Goal: Task Accomplishment & Management: Use online tool/utility

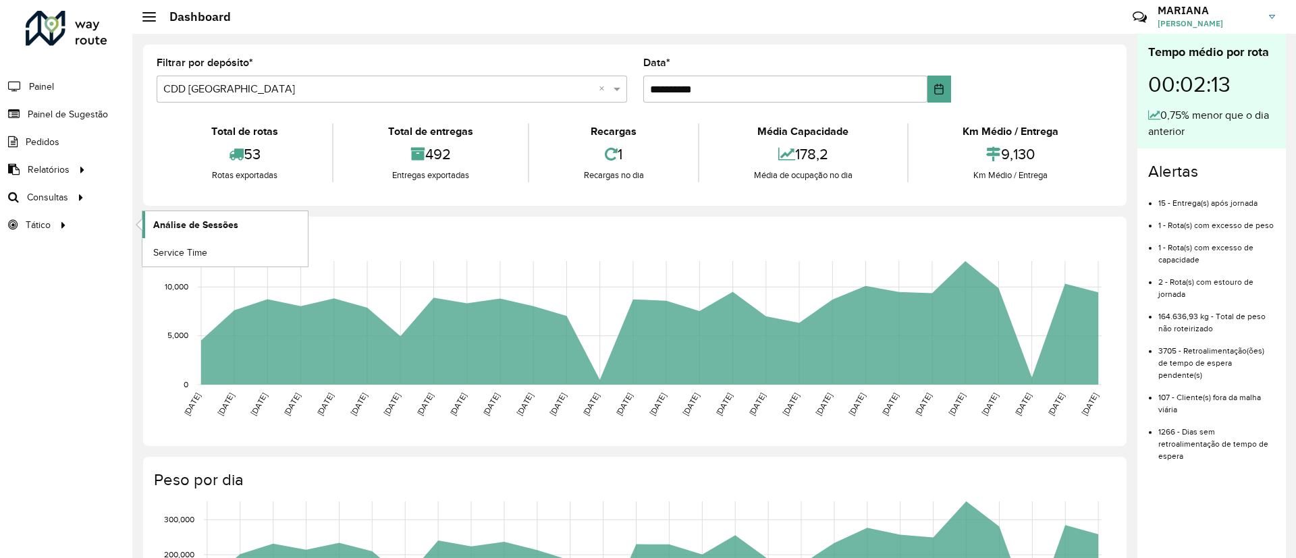
click at [191, 224] on span "Análise de Sessões" at bounding box center [195, 225] width 85 height 14
click at [185, 249] on span "Service Time" at bounding box center [181, 253] width 56 height 14
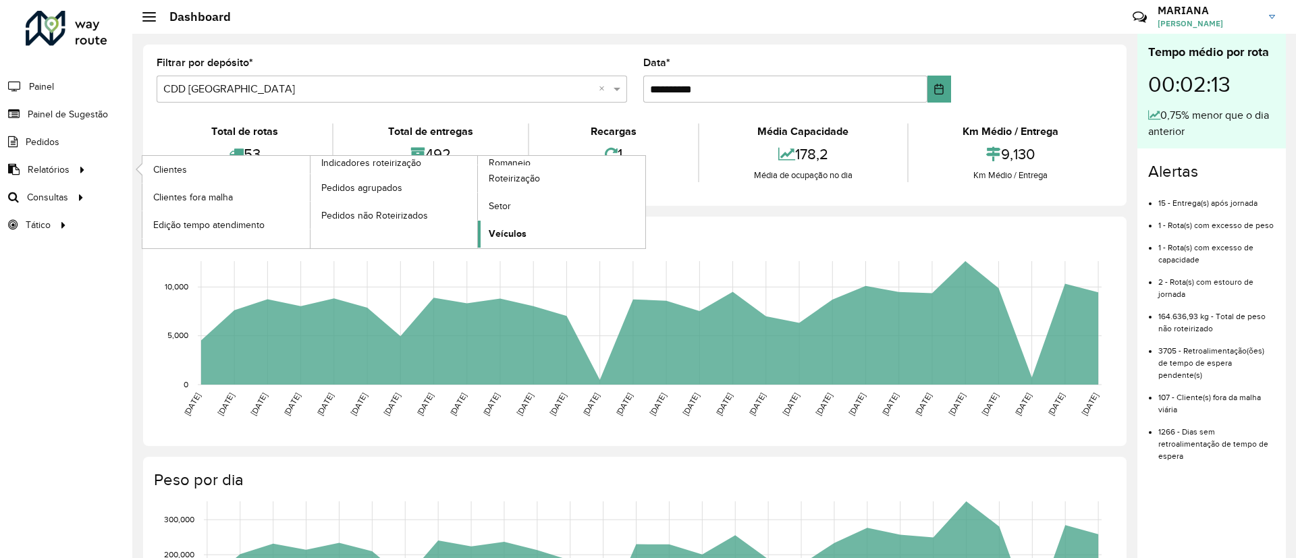
click at [549, 234] on link "Veículos" at bounding box center [561, 234] width 167 height 27
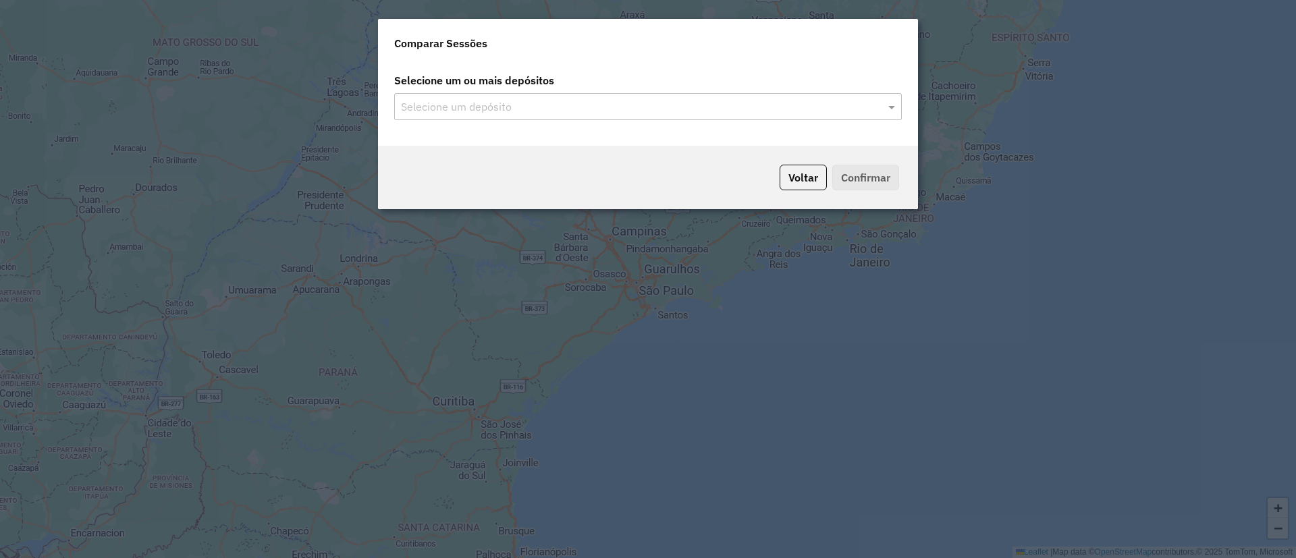
click at [568, 114] on input "text" at bounding box center [641, 107] width 487 height 16
click at [504, 105] on input "text" at bounding box center [641, 107] width 487 height 16
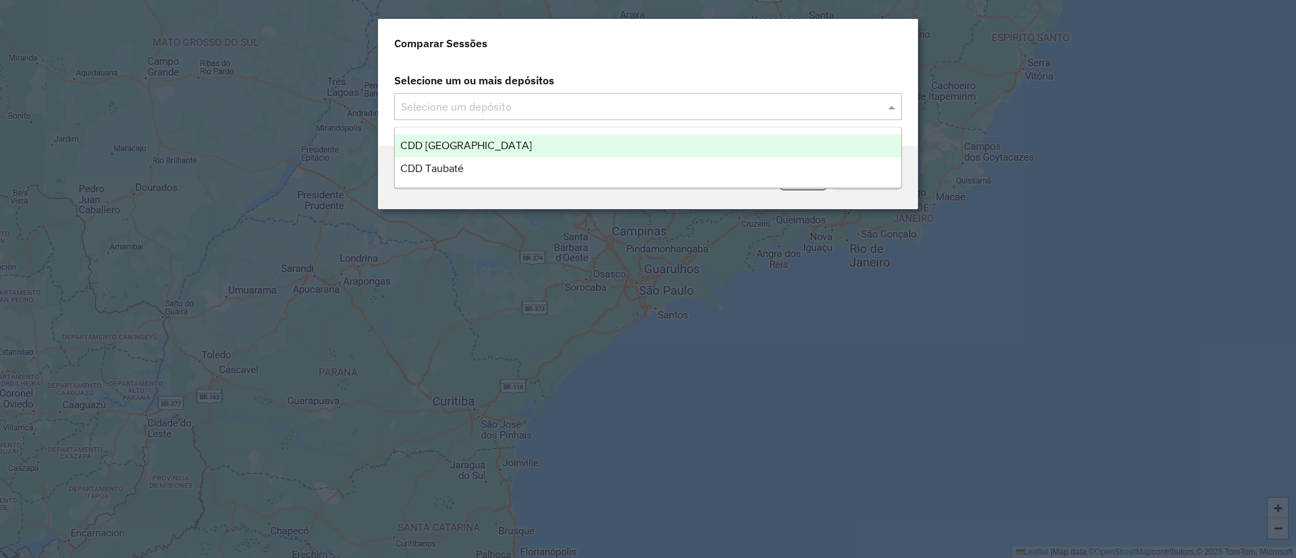
click at [503, 140] on div "CDD [GEOGRAPHIC_DATA]" at bounding box center [648, 145] width 506 height 23
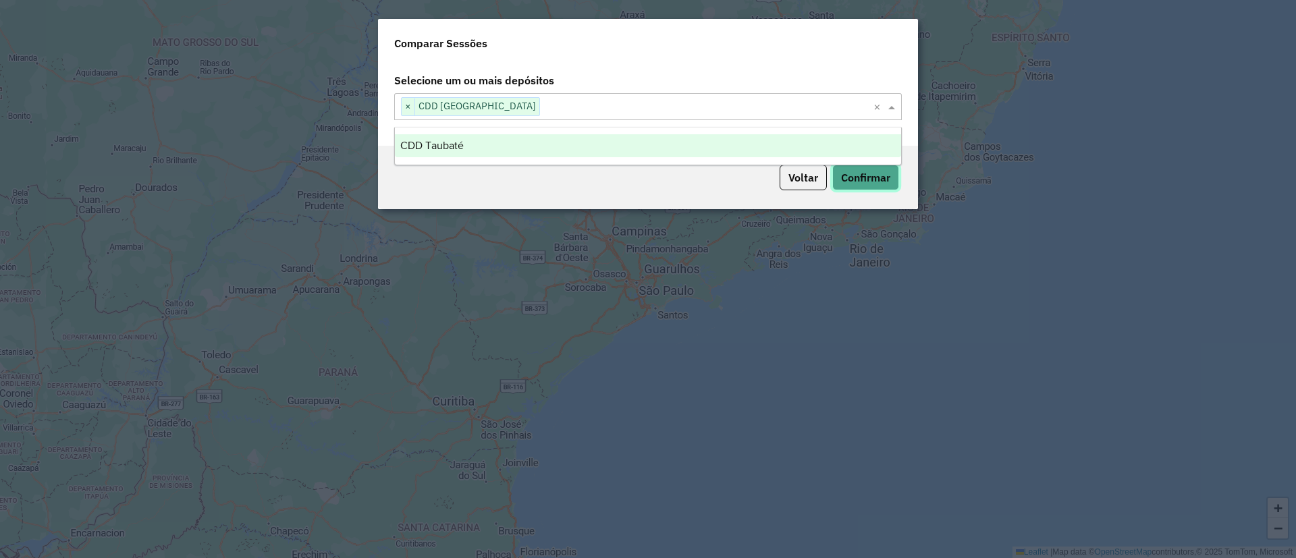
click at [846, 172] on button "Confirmar" at bounding box center [865, 178] width 67 height 26
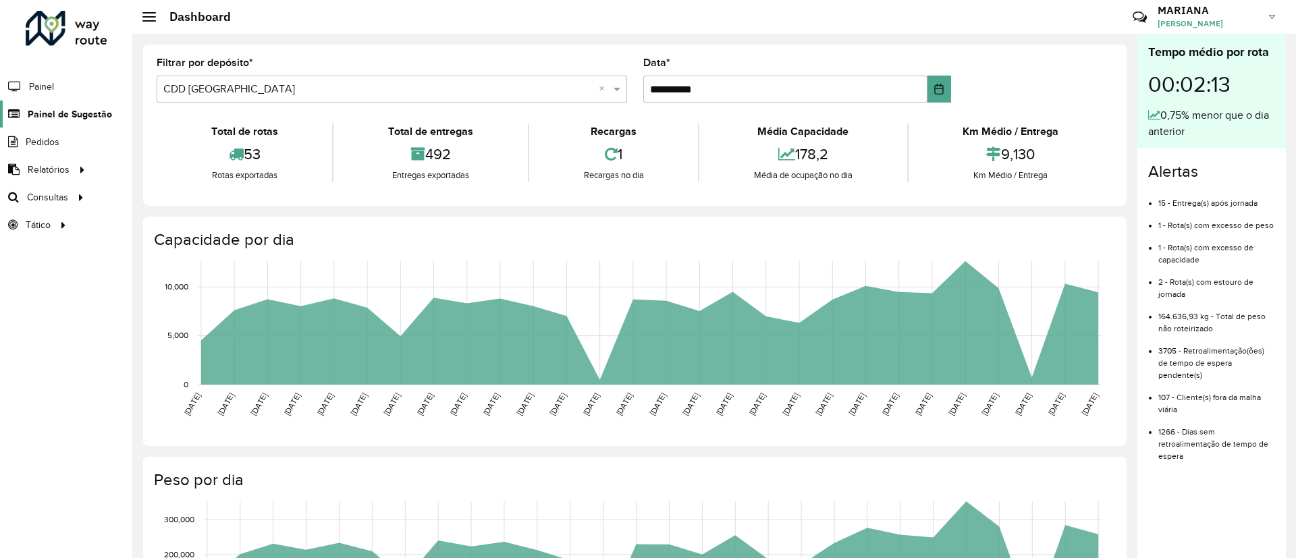
click at [59, 107] on span "Painel de Sugestão" at bounding box center [70, 114] width 84 height 14
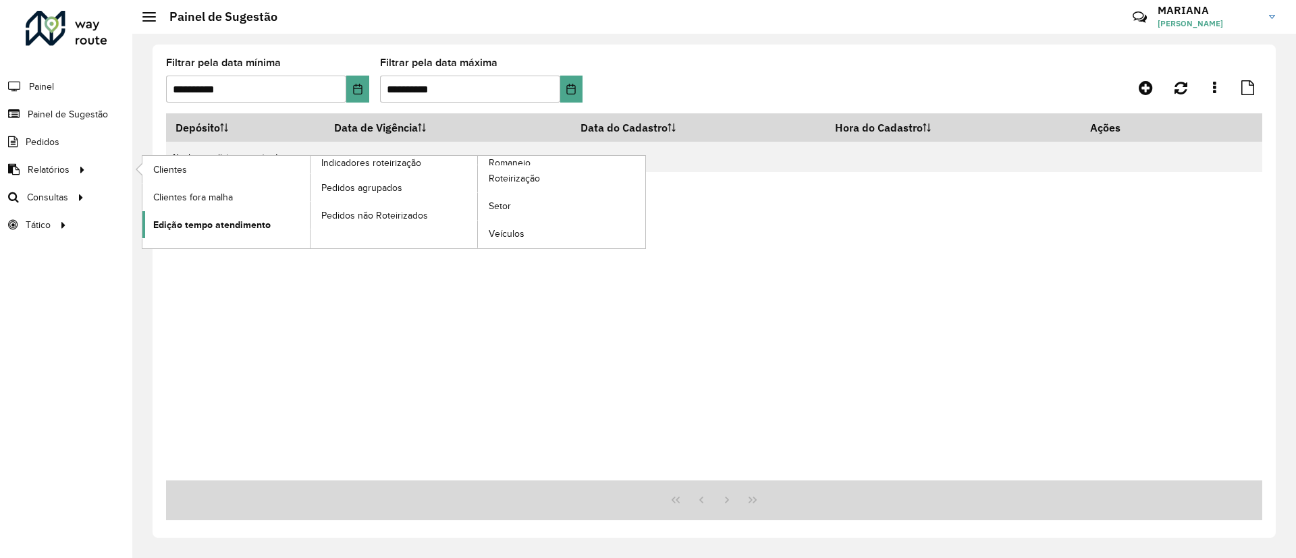
click at [223, 225] on span "Edição tempo atendimento" at bounding box center [211, 225] width 117 height 14
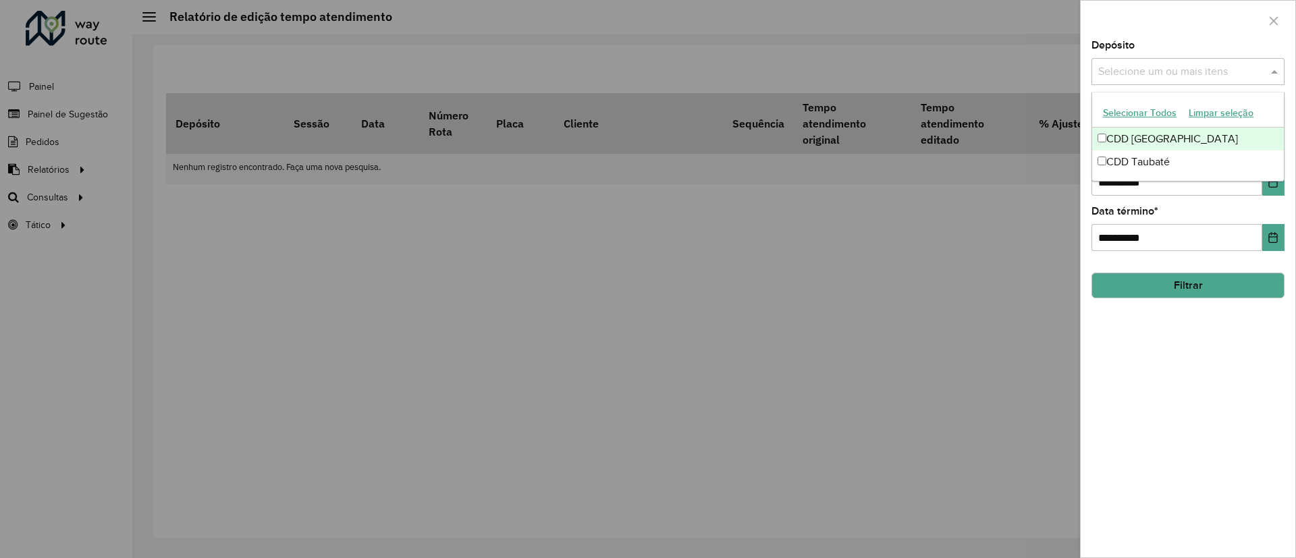
click at [1184, 71] on input "text" at bounding box center [1181, 72] width 173 height 16
click at [1163, 142] on div "CDD [GEOGRAPHIC_DATA]" at bounding box center [1188, 139] width 192 height 23
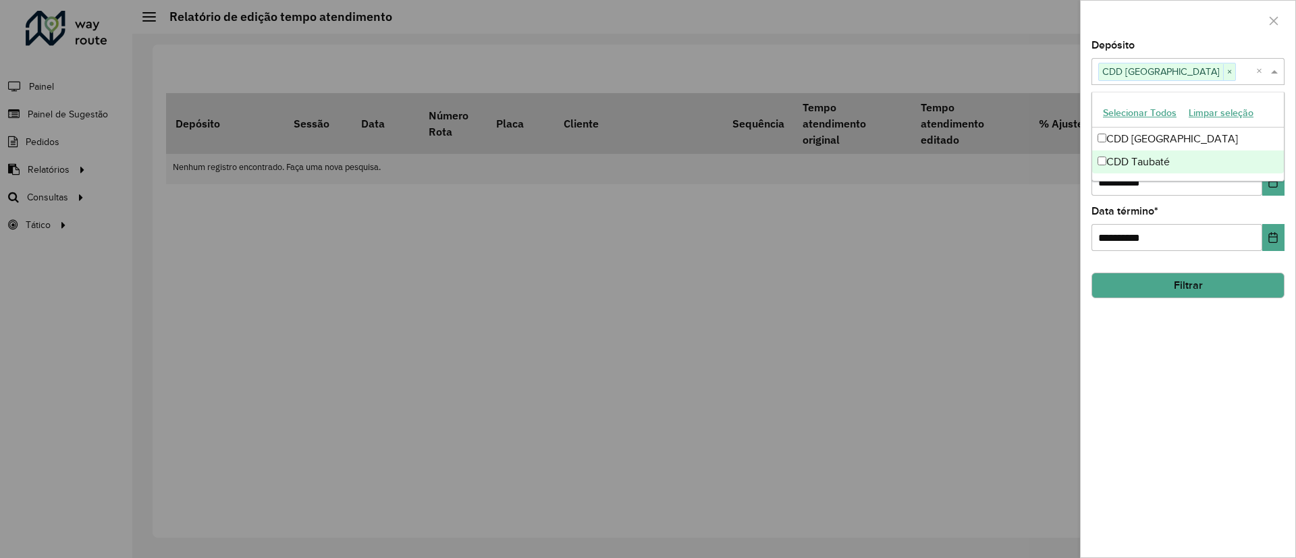
click at [1172, 336] on div "**********" at bounding box center [1187, 298] width 215 height 517
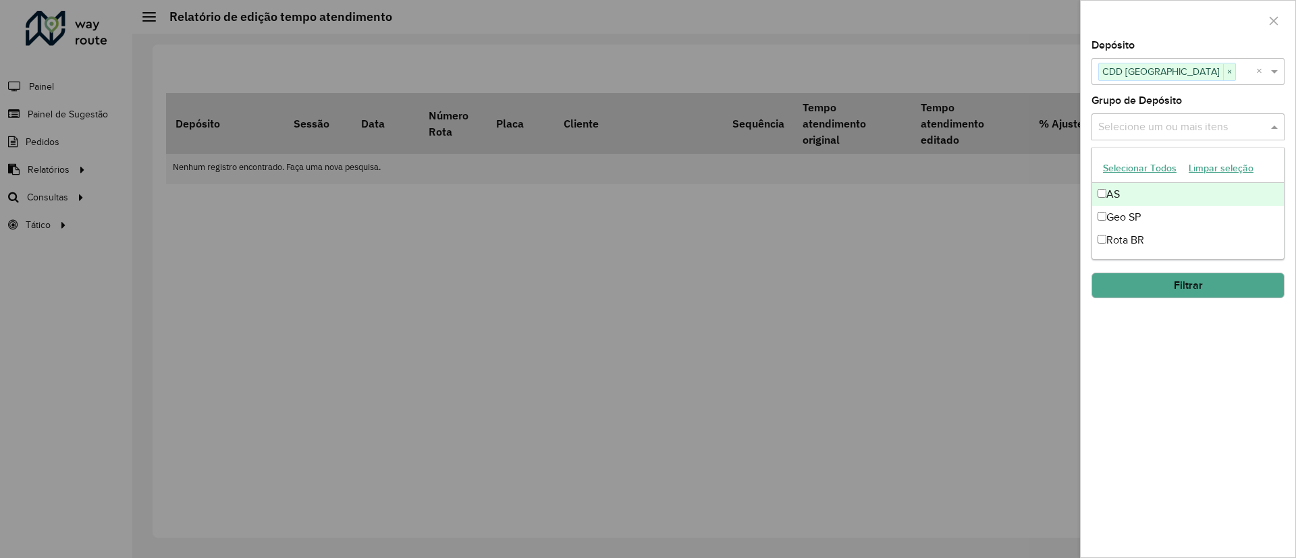
click at [1265, 120] on input "text" at bounding box center [1181, 127] width 173 height 16
click at [1202, 421] on div "**********" at bounding box center [1187, 298] width 215 height 517
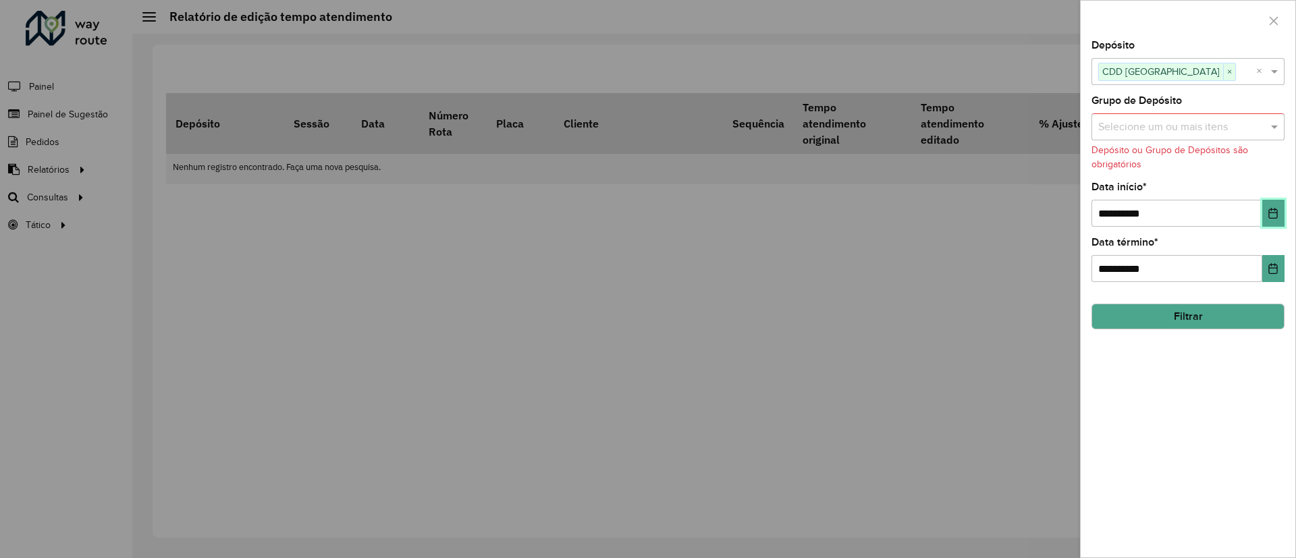
click at [1282, 210] on button "Choose Date" at bounding box center [1273, 213] width 22 height 27
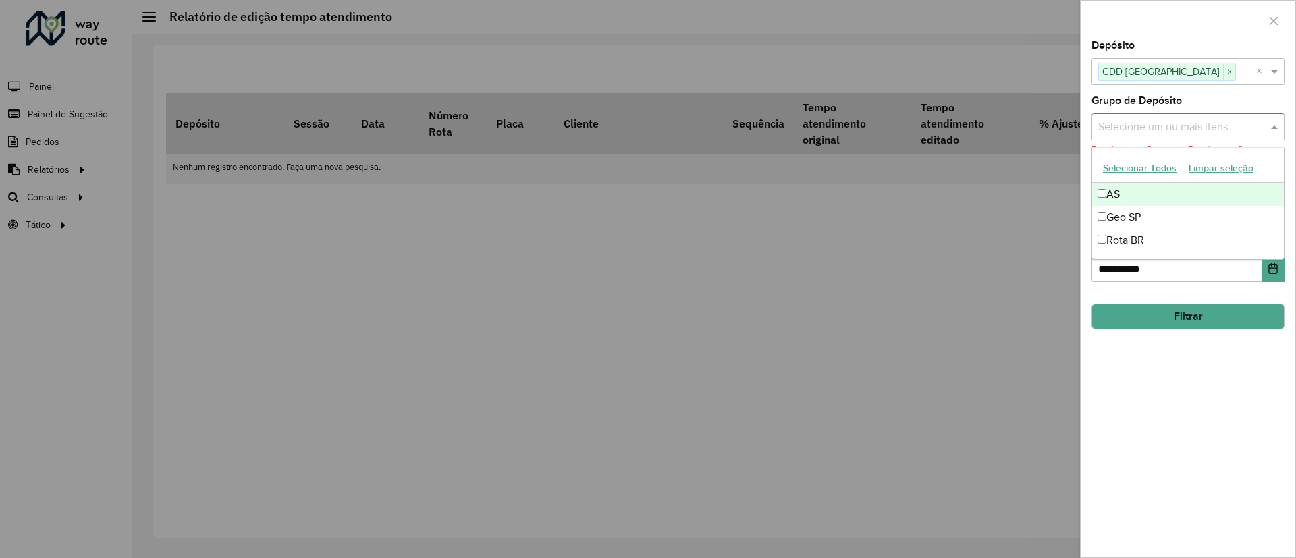
click at [1217, 128] on input "text" at bounding box center [1181, 127] width 173 height 16
click at [1155, 243] on div "Rota BR" at bounding box center [1188, 240] width 192 height 23
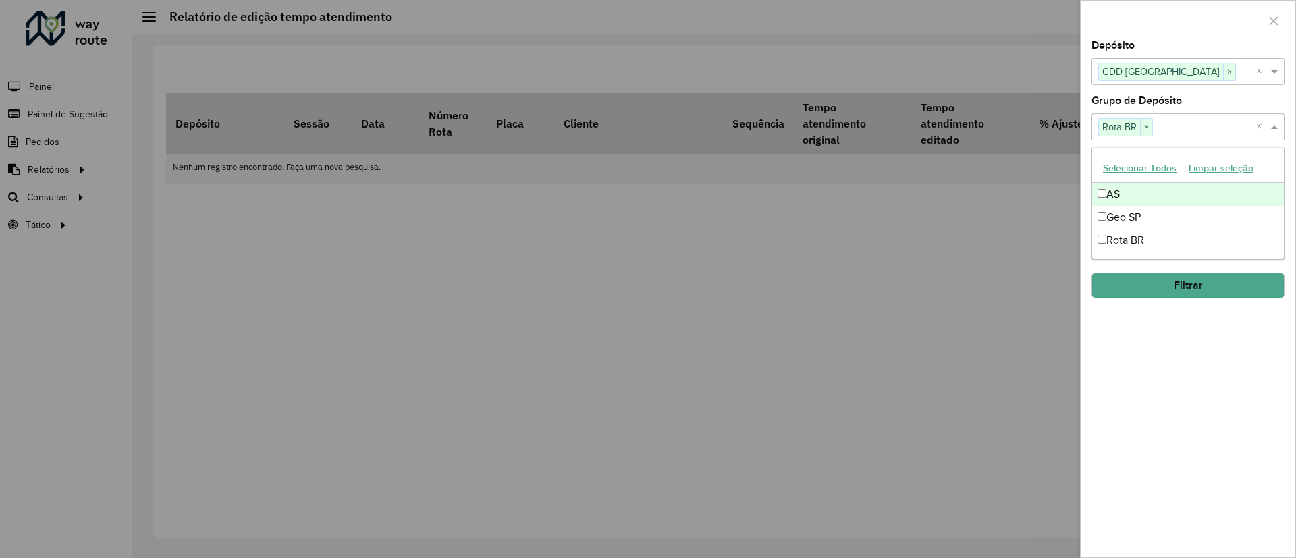
click at [1139, 171] on button "Selecionar Todos" at bounding box center [1140, 168] width 86 height 21
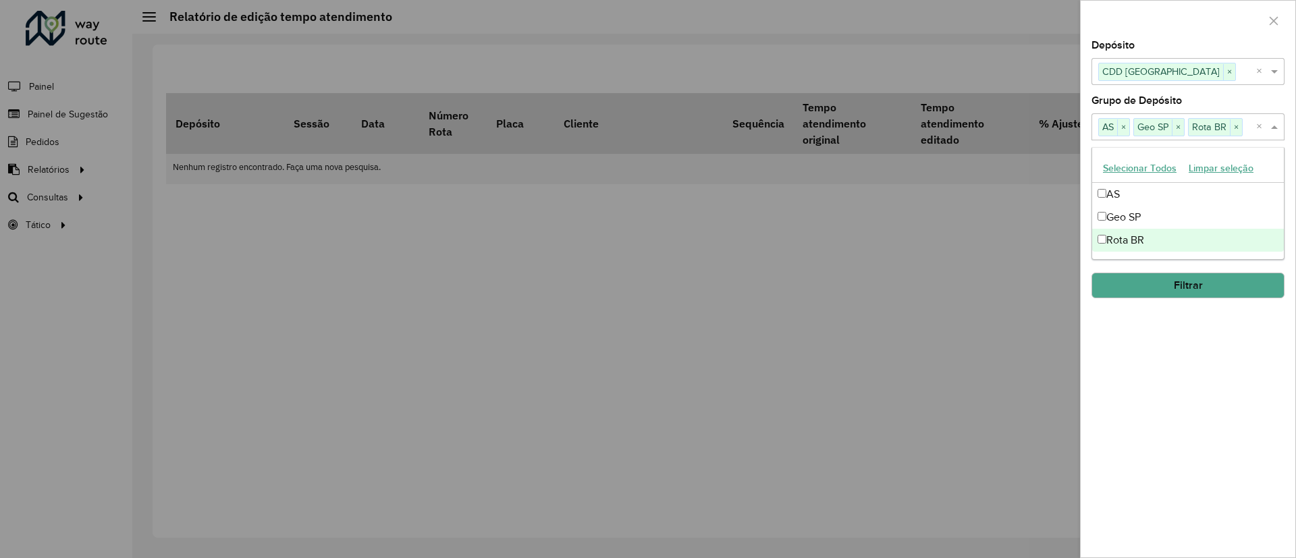
click at [1215, 353] on div "**********" at bounding box center [1187, 298] width 215 height 517
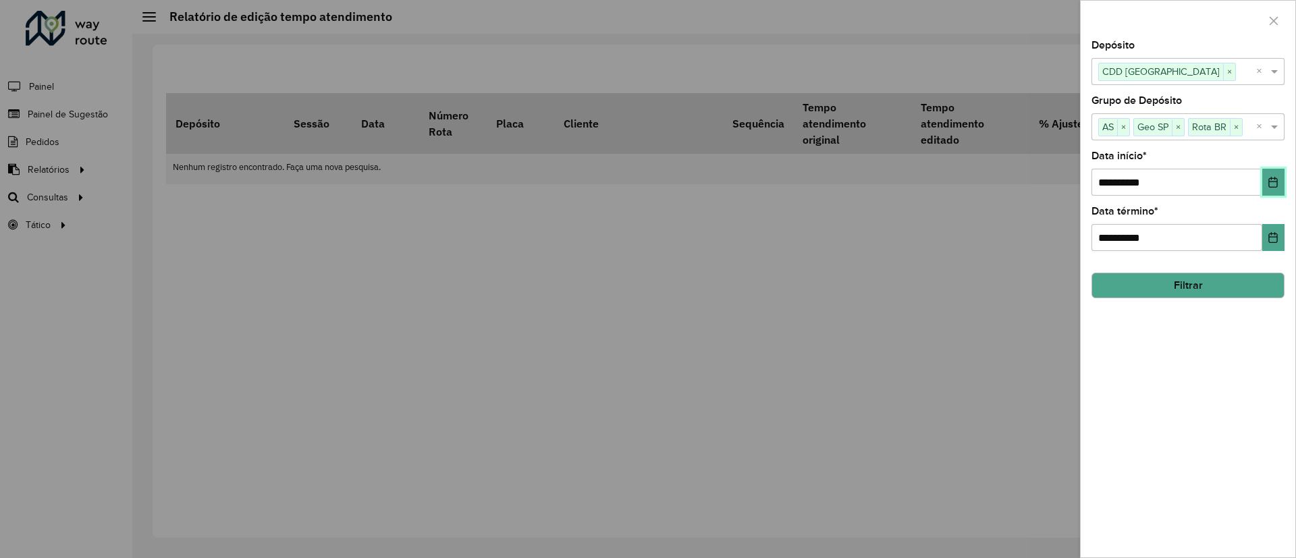
click at [1274, 184] on icon "Choose Date" at bounding box center [1272, 182] width 11 height 11
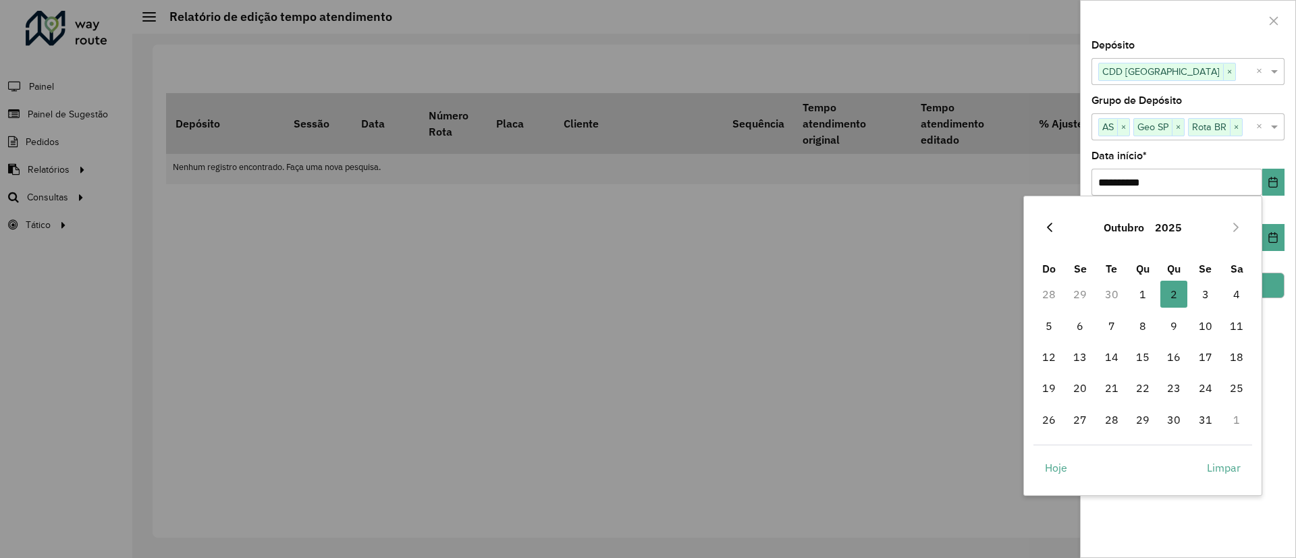
click at [1045, 232] on icon "Previous Month" at bounding box center [1049, 227] width 11 height 11
click at [1077, 298] on span "1" at bounding box center [1079, 294] width 27 height 27
type input "**********"
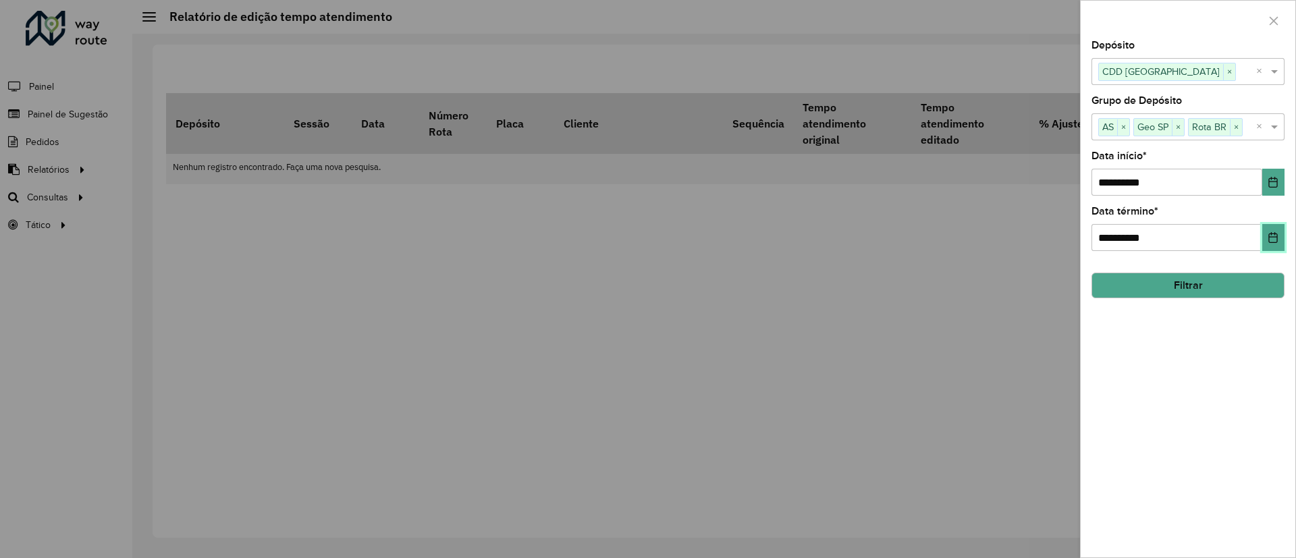
click at [1269, 239] on icon "Choose Date" at bounding box center [1272, 237] width 11 height 11
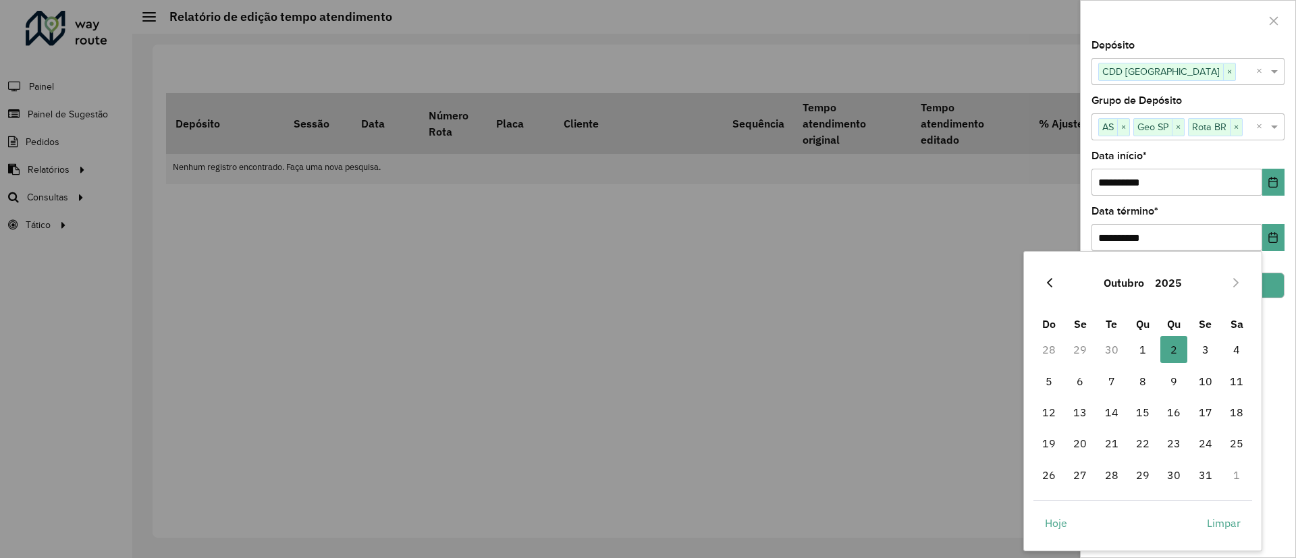
click at [1053, 279] on icon "Previous Month" at bounding box center [1049, 282] width 11 height 11
click at [1112, 476] on span "30" at bounding box center [1111, 475] width 27 height 27
type input "**********"
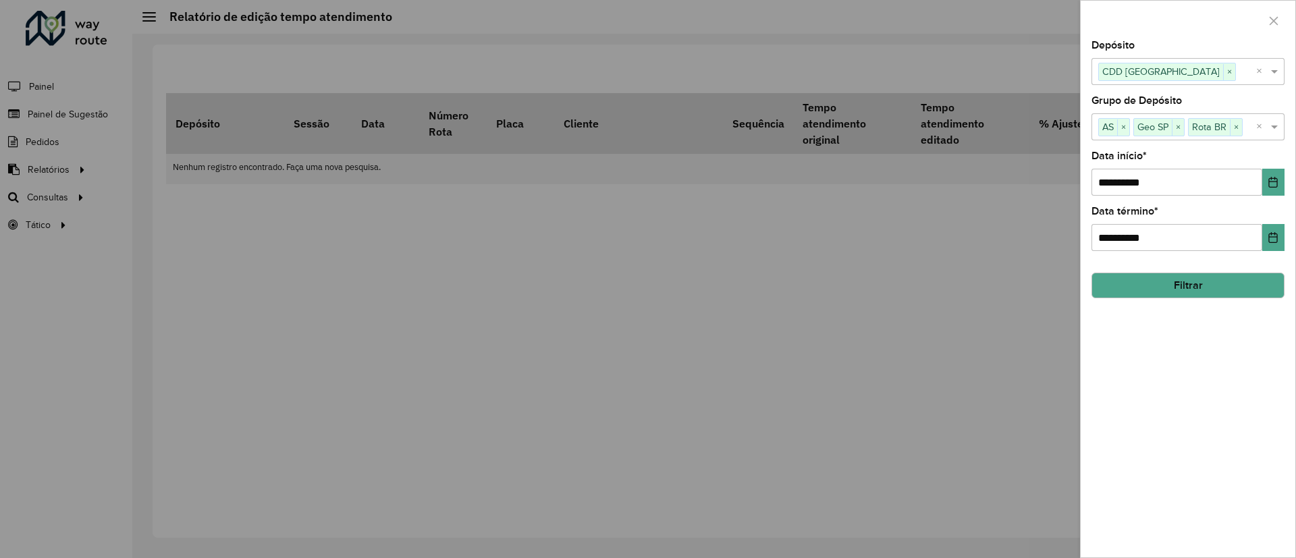
click at [1209, 287] on button "Filtrar" at bounding box center [1187, 286] width 193 height 26
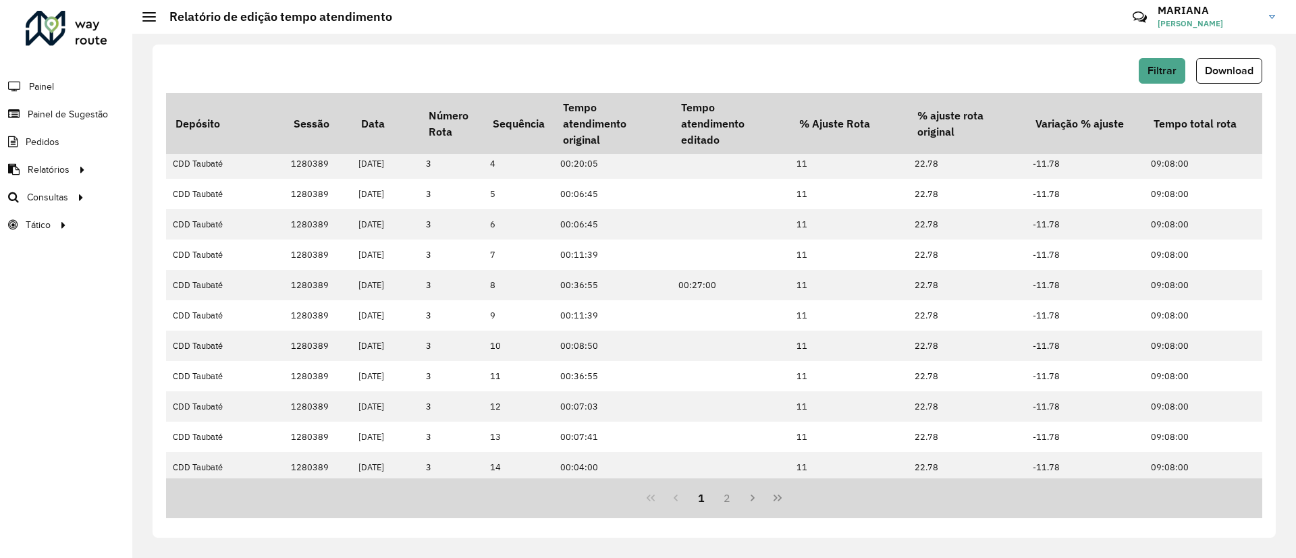
scroll to position [305, 244]
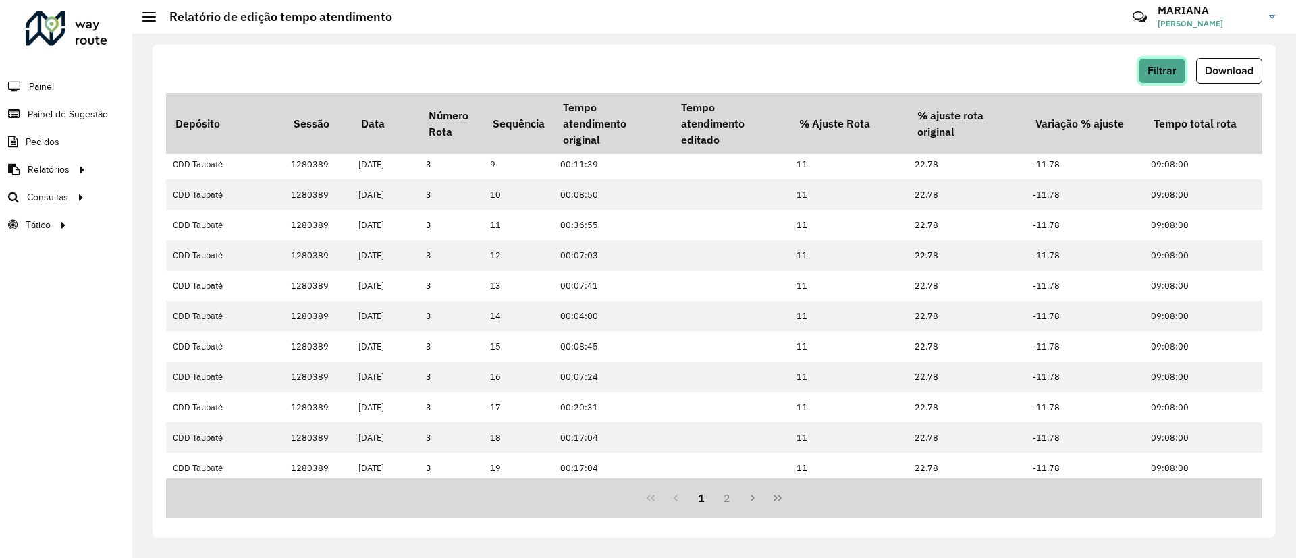
click at [1167, 72] on span "Filtrar" at bounding box center [1161, 70] width 29 height 11
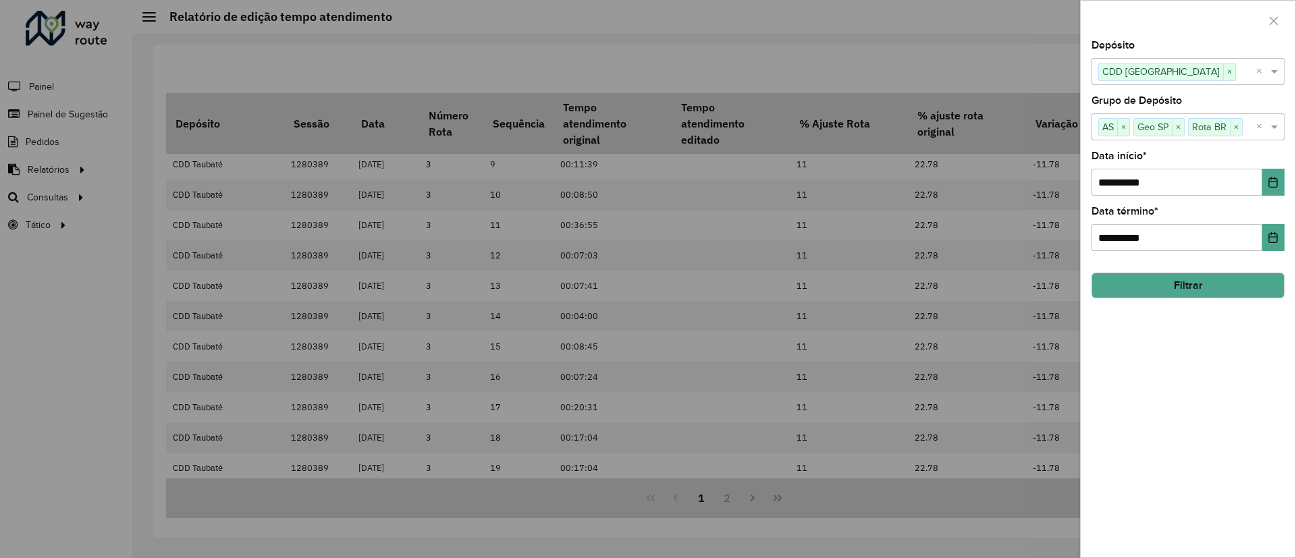
click at [1225, 285] on button "Filtrar" at bounding box center [1187, 286] width 193 height 26
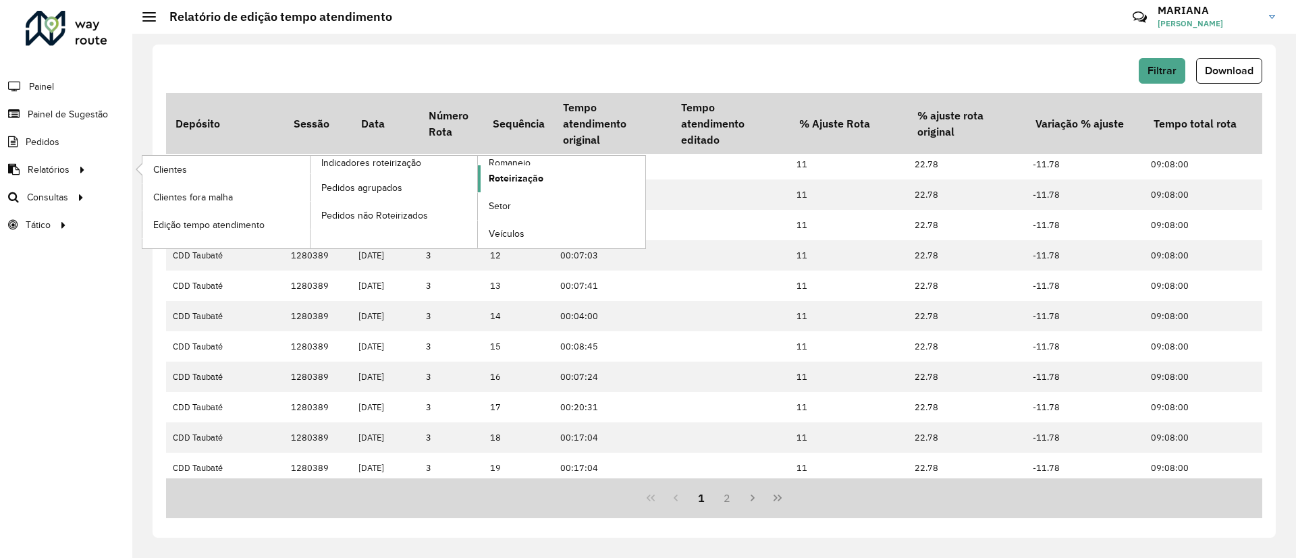
click at [528, 176] on span "Roteirização" at bounding box center [516, 178] width 55 height 14
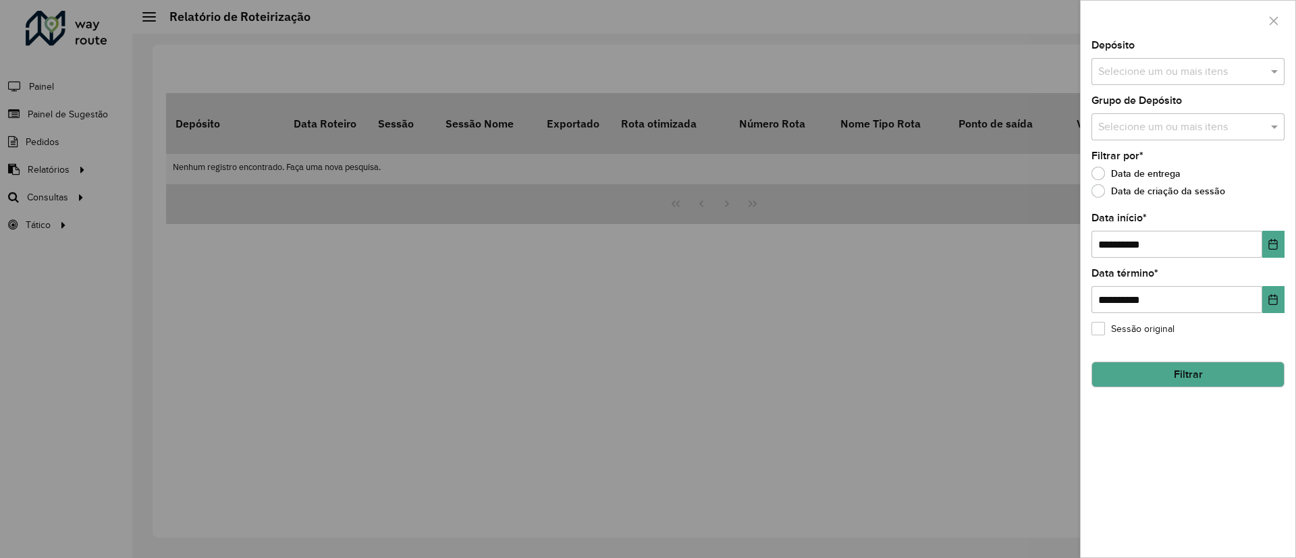
click at [99, 175] on div at bounding box center [648, 279] width 1296 height 558
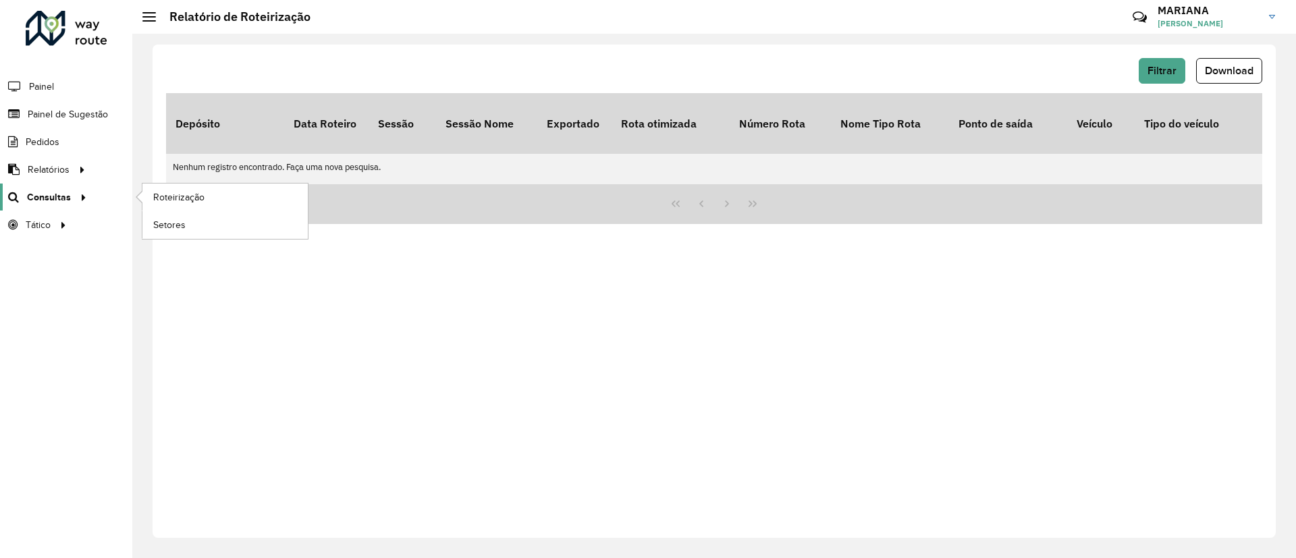
click at [87, 207] on link "Consultas" at bounding box center [45, 197] width 91 height 27
click at [67, 185] on link "Consultas" at bounding box center [45, 197] width 91 height 27
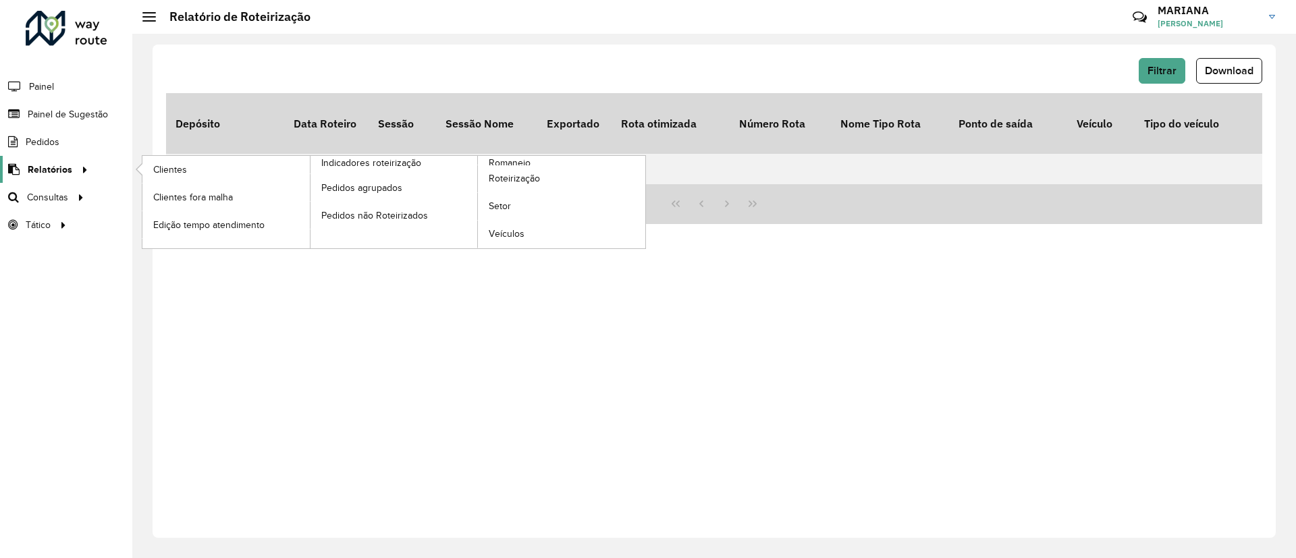
click at [63, 169] on span "Relatórios" at bounding box center [50, 170] width 45 height 14
click at [505, 203] on span "Setor" at bounding box center [500, 206] width 23 height 14
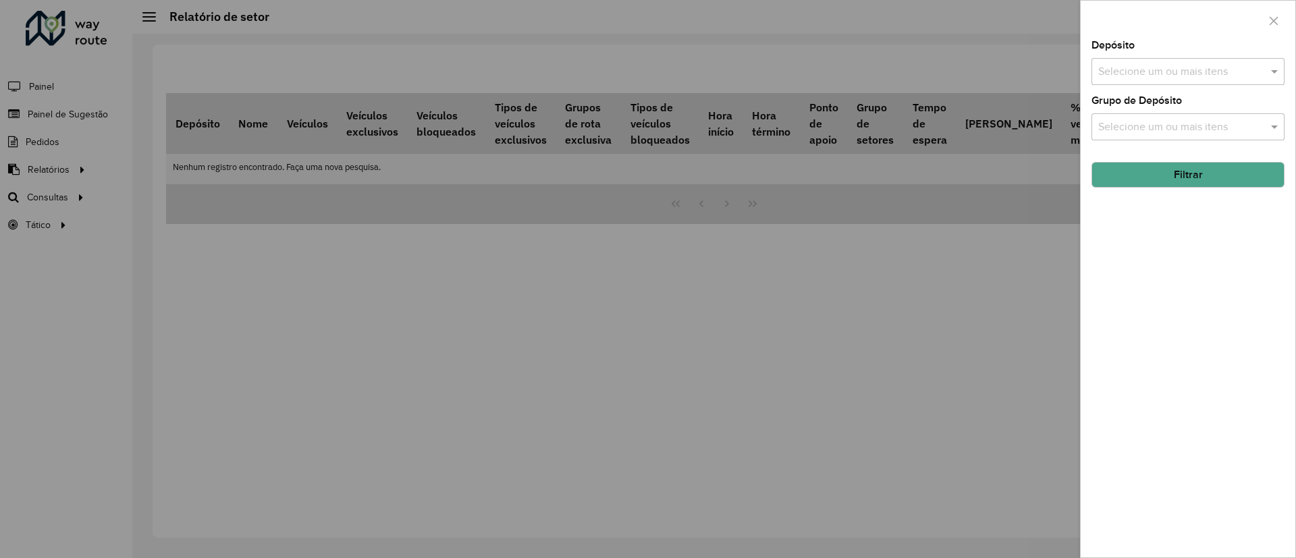
click at [1209, 76] on input "text" at bounding box center [1181, 72] width 173 height 16
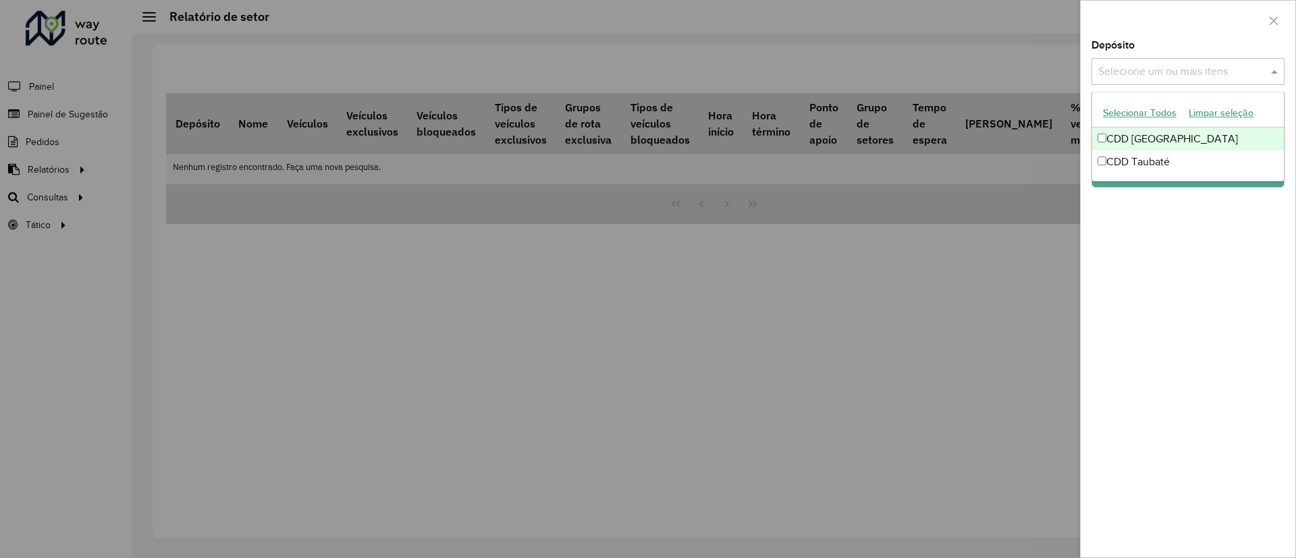
click at [1182, 134] on div "CDD [GEOGRAPHIC_DATA]" at bounding box center [1188, 139] width 192 height 23
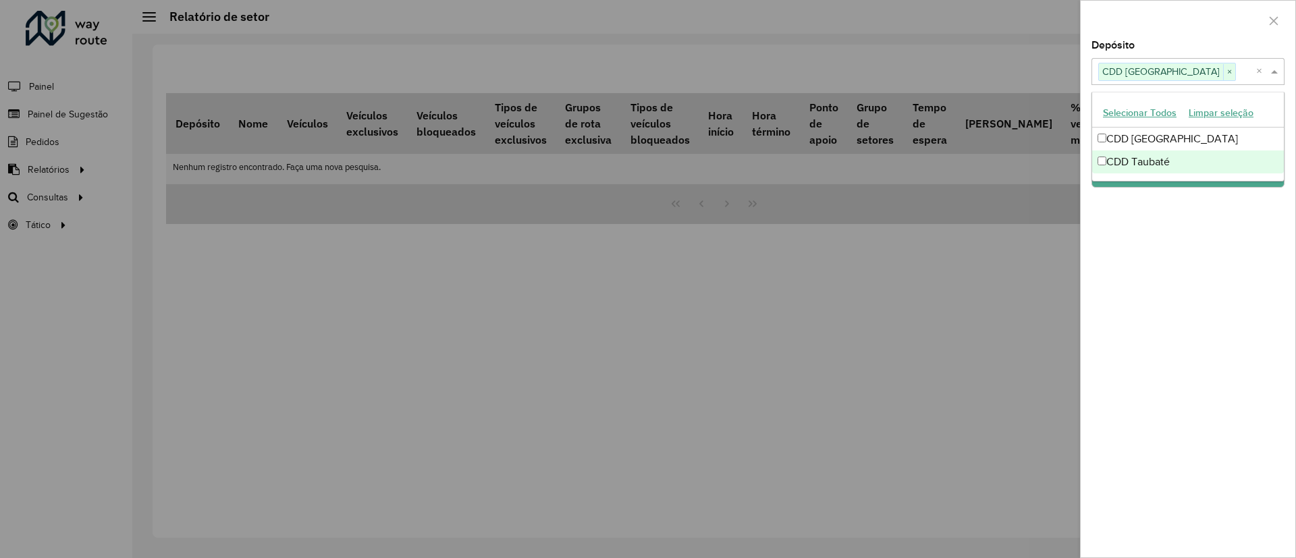
click at [1172, 205] on div "Depósito Selecione um ou mais itens CDD Praia Grande × × Grupo de Depósito Sele…" at bounding box center [1187, 298] width 215 height 517
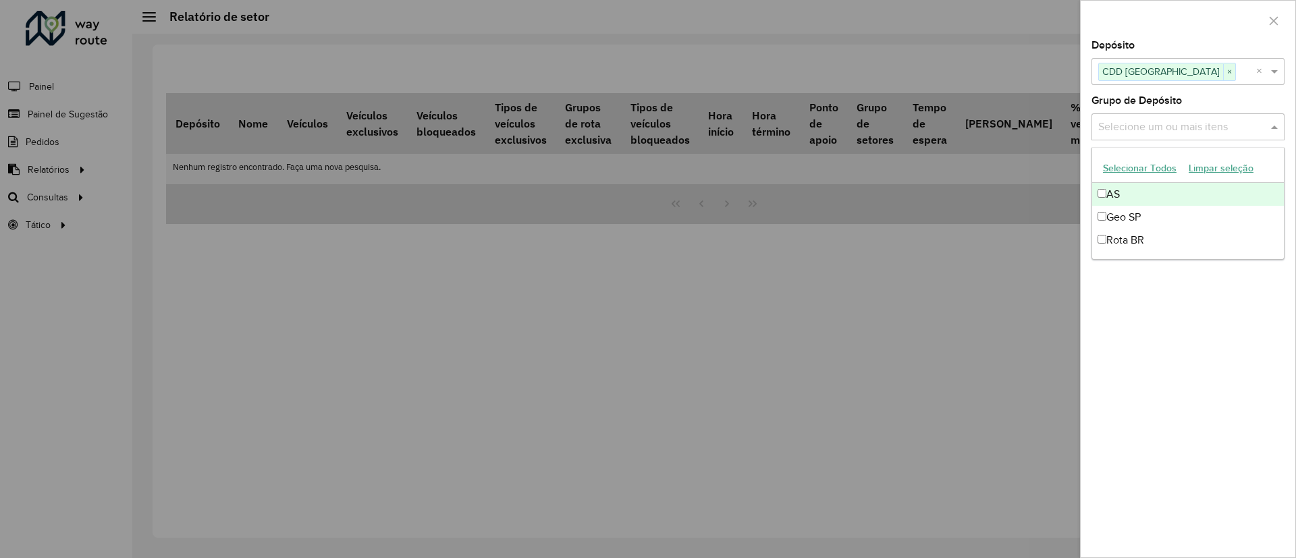
click at [1165, 132] on input "text" at bounding box center [1181, 127] width 173 height 16
drag, startPoint x: 1193, startPoint y: 372, endPoint x: 1193, endPoint y: 336, distance: 35.8
click at [1193, 373] on div "Depósito Selecione um ou mais itens CDD Praia Grande × × Grupo de Depósito Sele…" at bounding box center [1187, 298] width 215 height 517
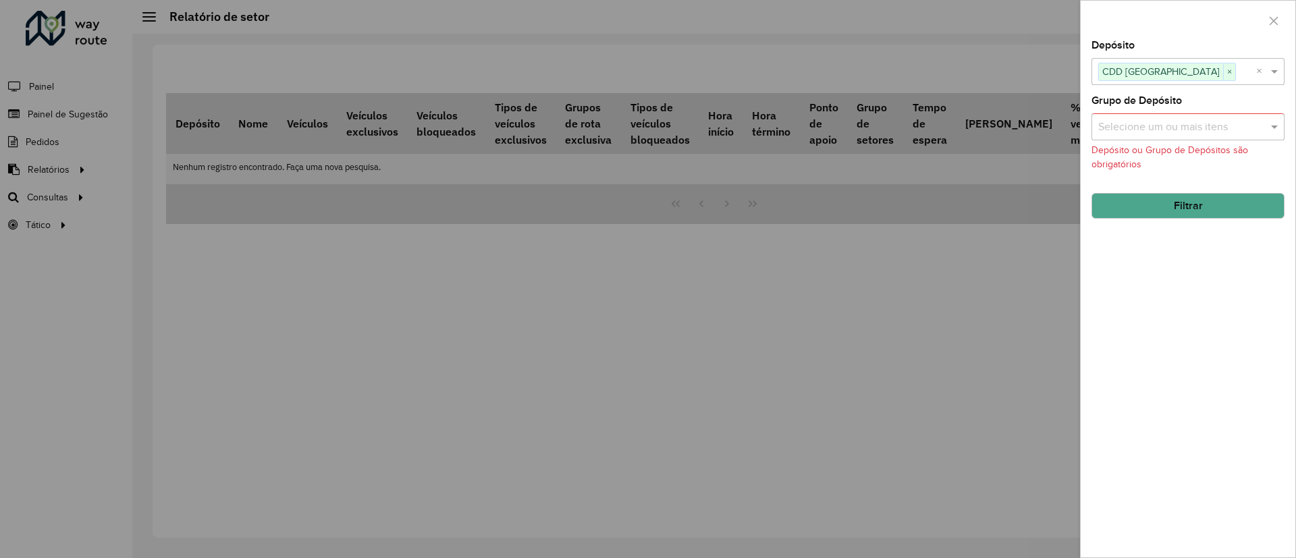
click at [1191, 210] on button "Filtrar" at bounding box center [1187, 206] width 193 height 26
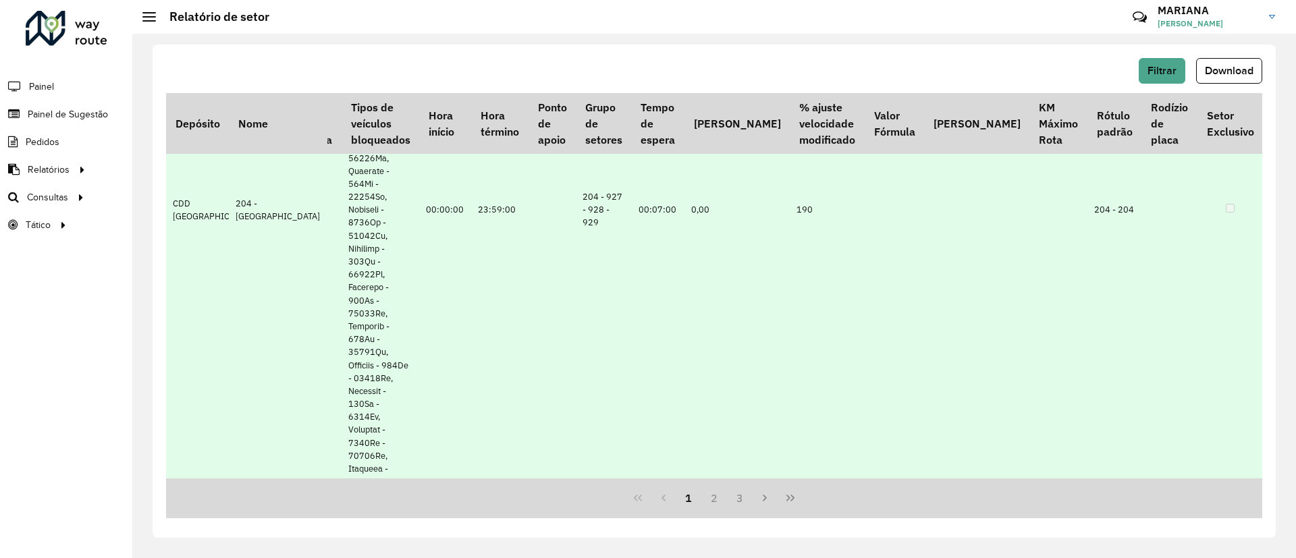
scroll to position [5163, 365]
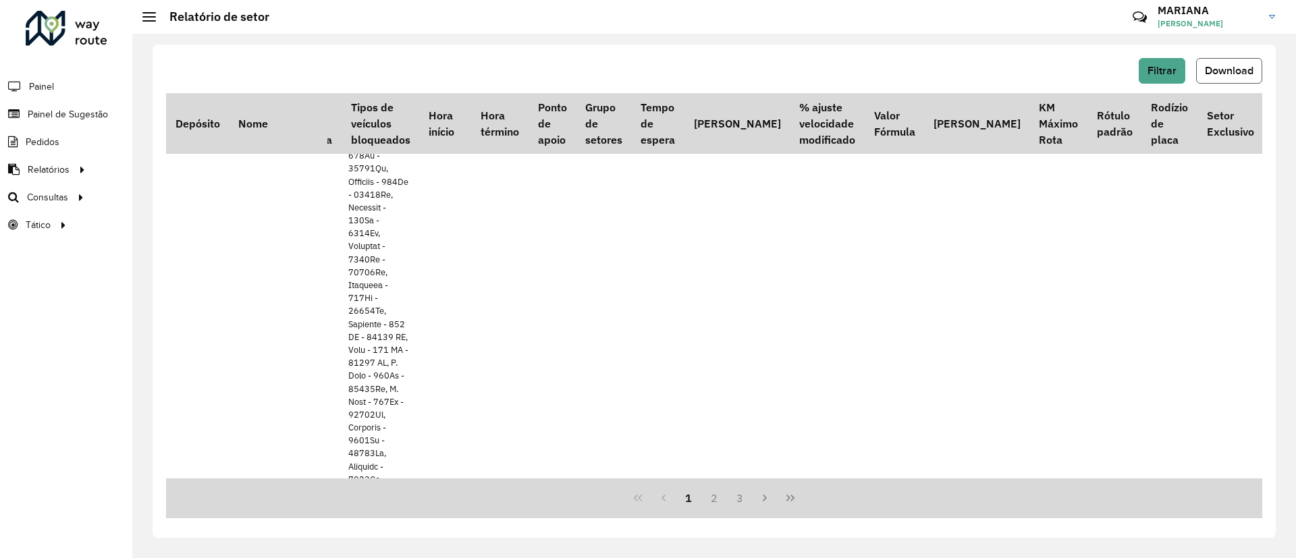
click at [1249, 67] on span "Download" at bounding box center [1229, 70] width 49 height 11
